Goal: Transaction & Acquisition: Purchase product/service

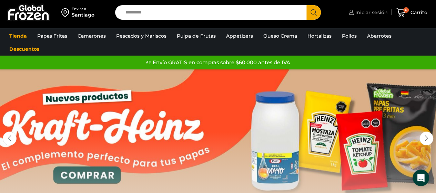
click at [379, 12] on span "Iniciar sesión" at bounding box center [371, 12] width 34 height 7
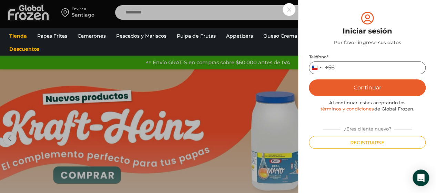
click at [355, 66] on input "Teléfono *" at bounding box center [367, 67] width 117 height 13
type input "*********"
click at [378, 87] on button "Continuar" at bounding box center [367, 87] width 117 height 17
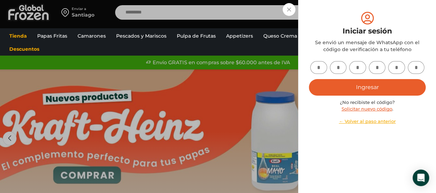
click at [325, 69] on input "text" at bounding box center [318, 67] width 17 height 13
type input "*"
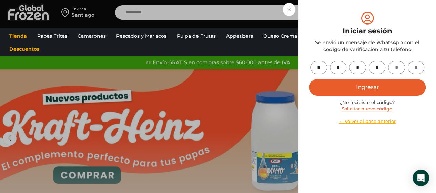
type input "*"
click at [398, 86] on button "Ingresar" at bounding box center [367, 87] width 117 height 17
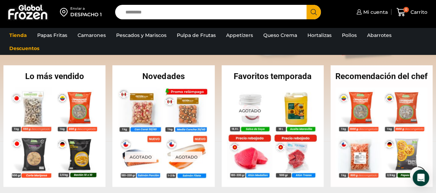
scroll to position [172, 0]
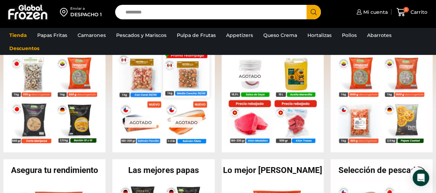
click at [192, 74] on img at bounding box center [187, 74] width 46 height 46
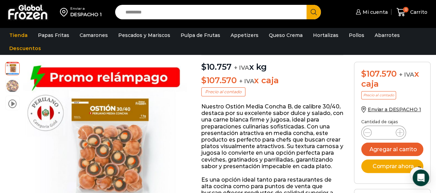
scroll to position [35, 0]
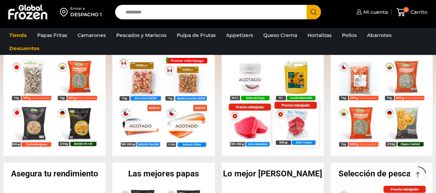
scroll to position [172, 0]
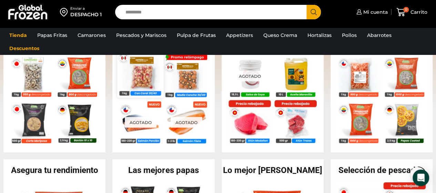
click at [149, 76] on img at bounding box center [141, 74] width 46 height 46
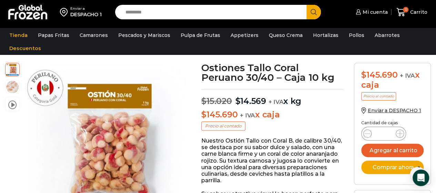
scroll to position [35, 0]
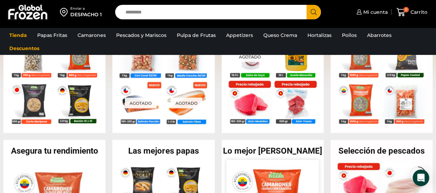
scroll to position [276, 0]
